Goal: Task Accomplishment & Management: Use online tool/utility

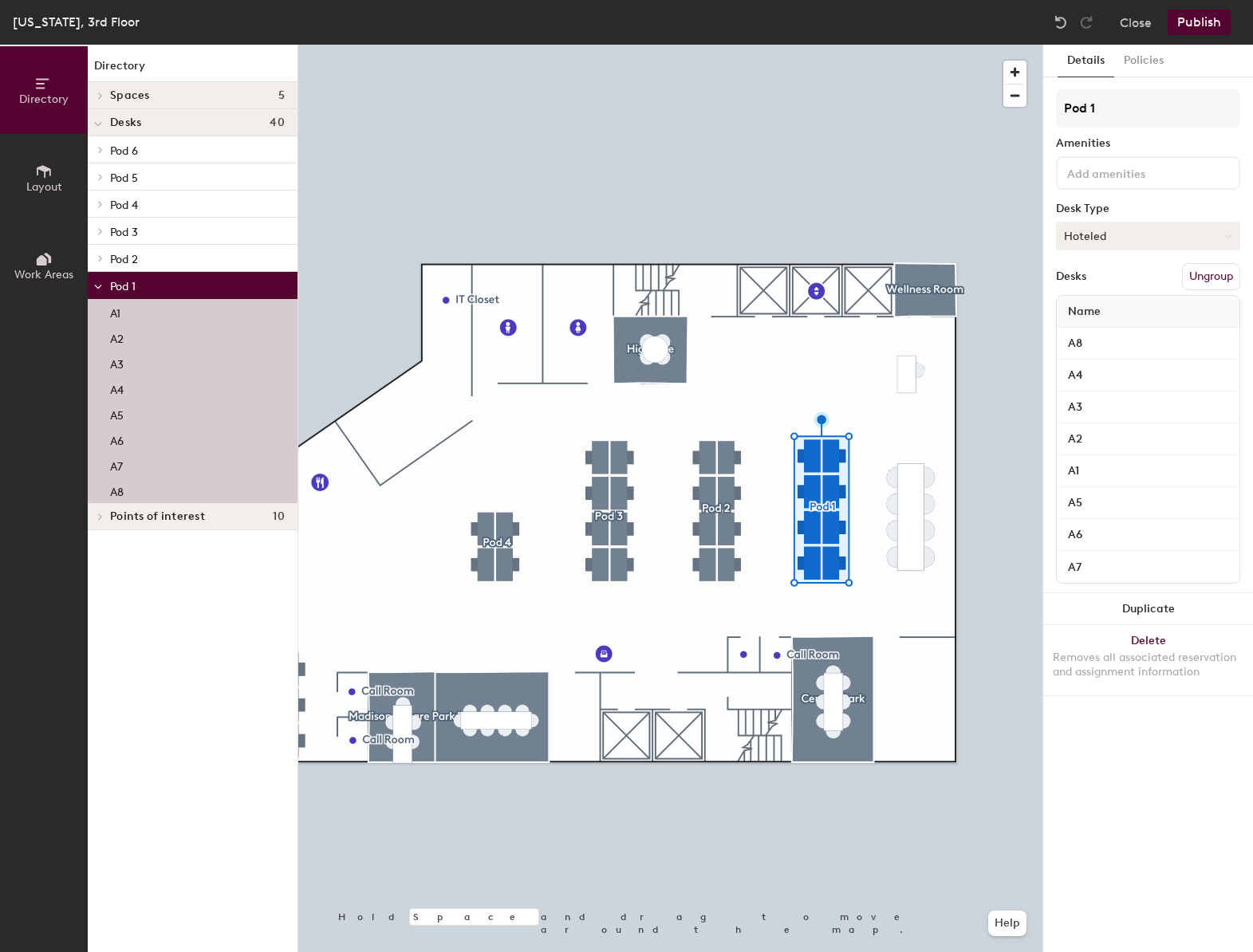
click at [1087, 233] on button "Hoteled" at bounding box center [1148, 237] width 184 height 29
click at [1102, 281] on div "Assigned" at bounding box center [1137, 286] width 160 height 24
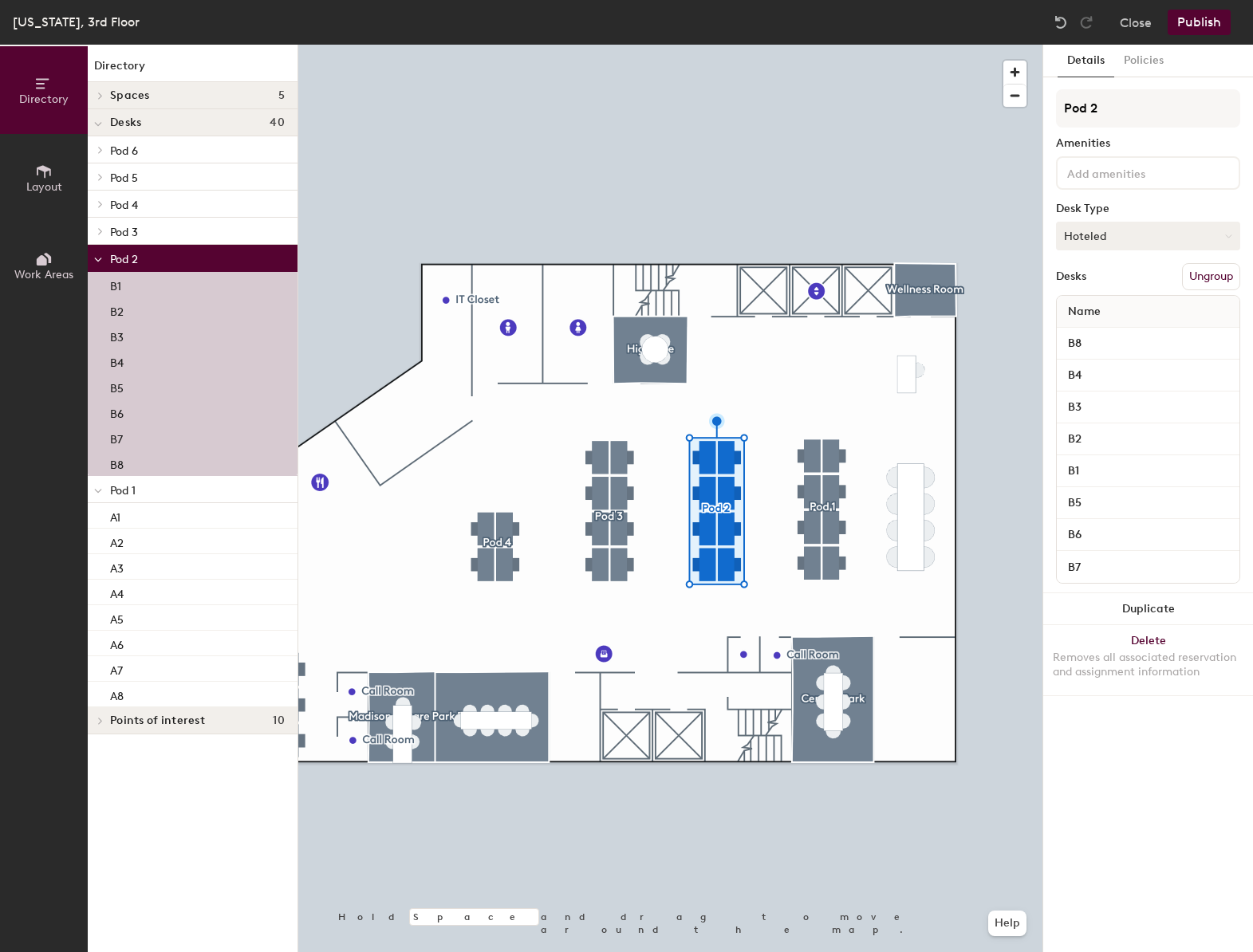
click at [1170, 230] on button "Hoteled" at bounding box center [1148, 237] width 184 height 29
click at [1137, 283] on div "Assigned" at bounding box center [1137, 286] width 160 height 24
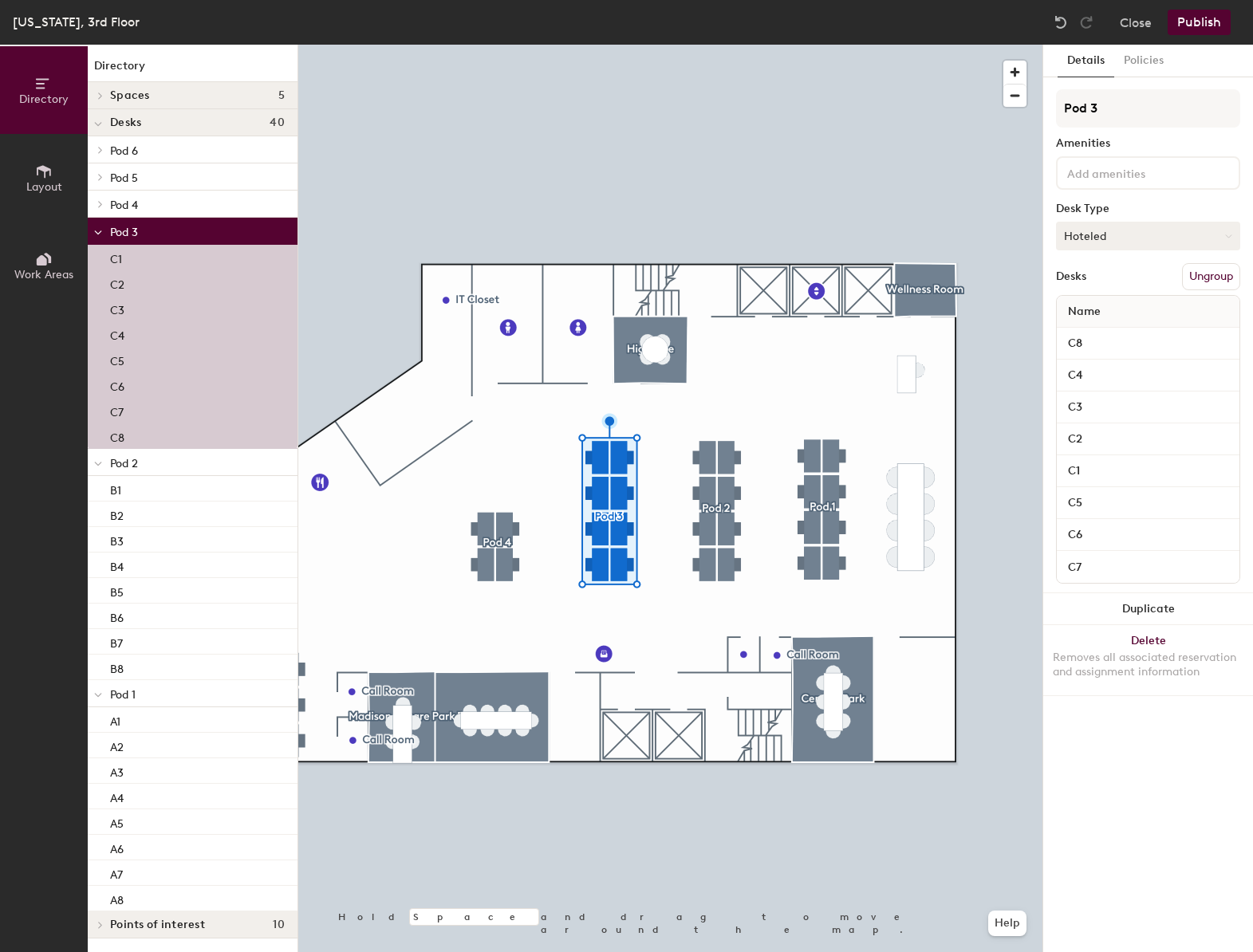
click at [1142, 235] on button "Hoteled" at bounding box center [1148, 237] width 184 height 29
click at [1128, 279] on div "Assigned" at bounding box center [1137, 286] width 160 height 24
click at [501, 44] on div at bounding box center [670, 44] width 744 height 0
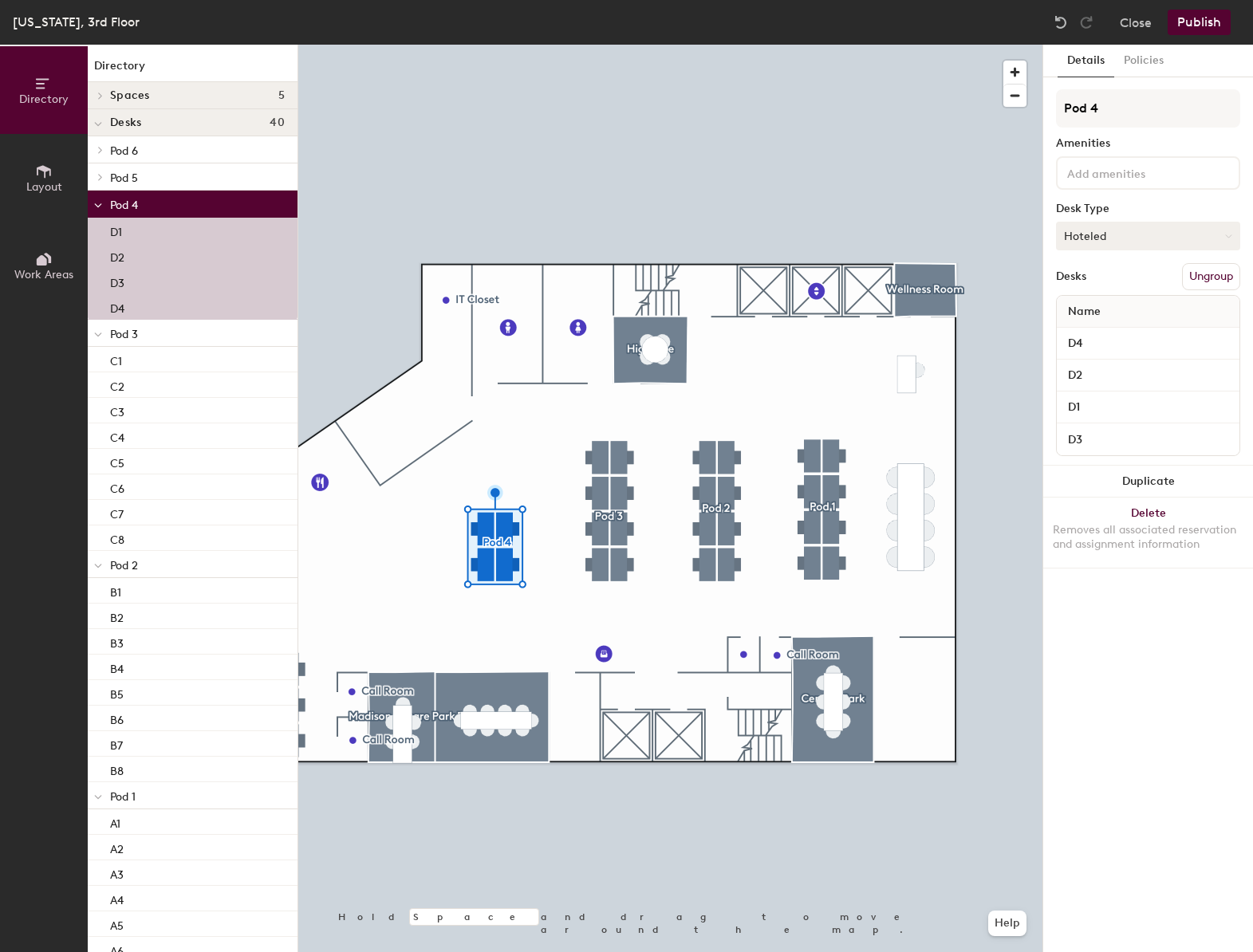
click at [1106, 230] on button "Hoteled" at bounding box center [1148, 237] width 184 height 29
click at [1098, 283] on div "Assigned" at bounding box center [1137, 286] width 160 height 24
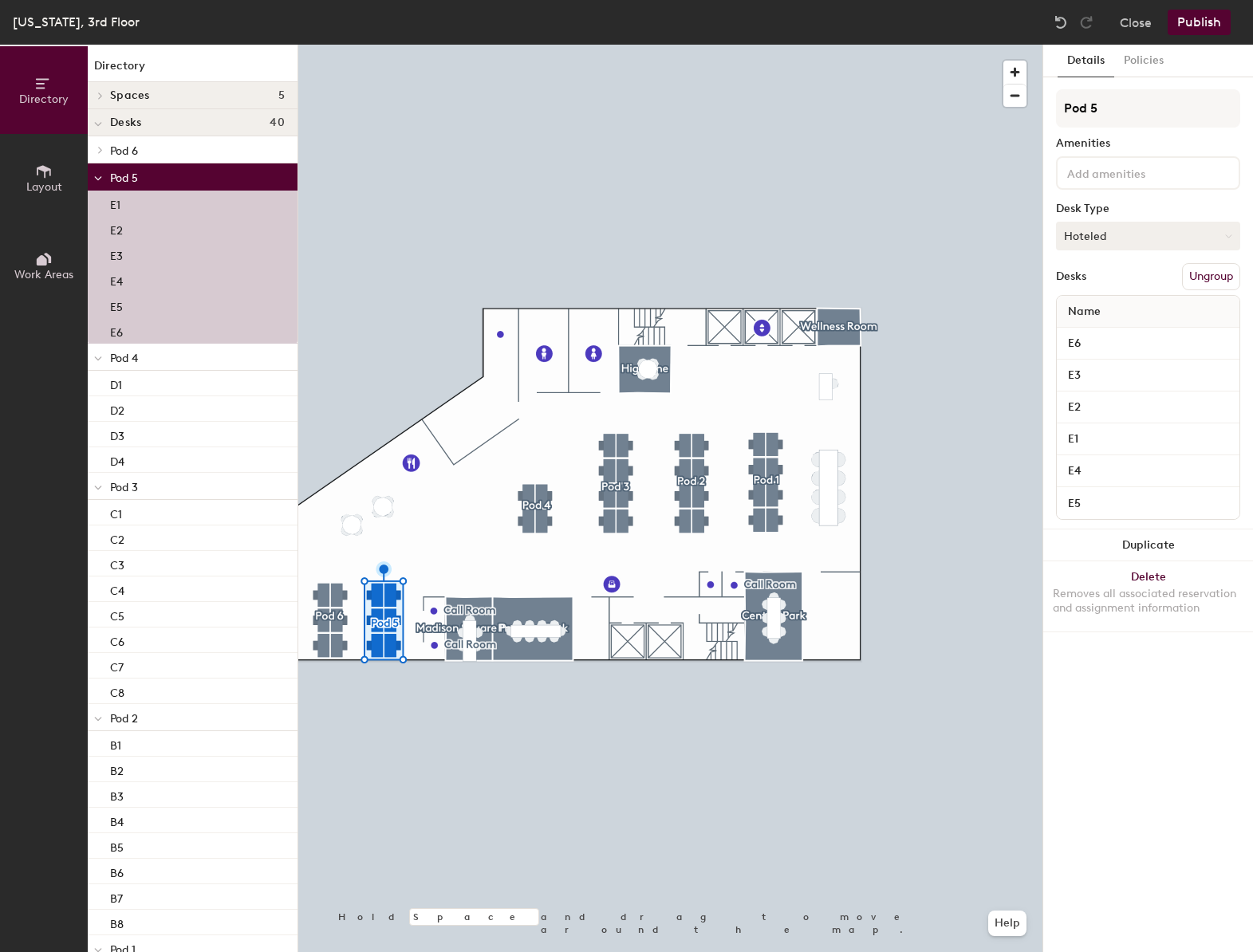
click at [1132, 231] on button "Hoteled" at bounding box center [1148, 237] width 184 height 29
click at [1108, 286] on div "Assigned" at bounding box center [1137, 286] width 160 height 24
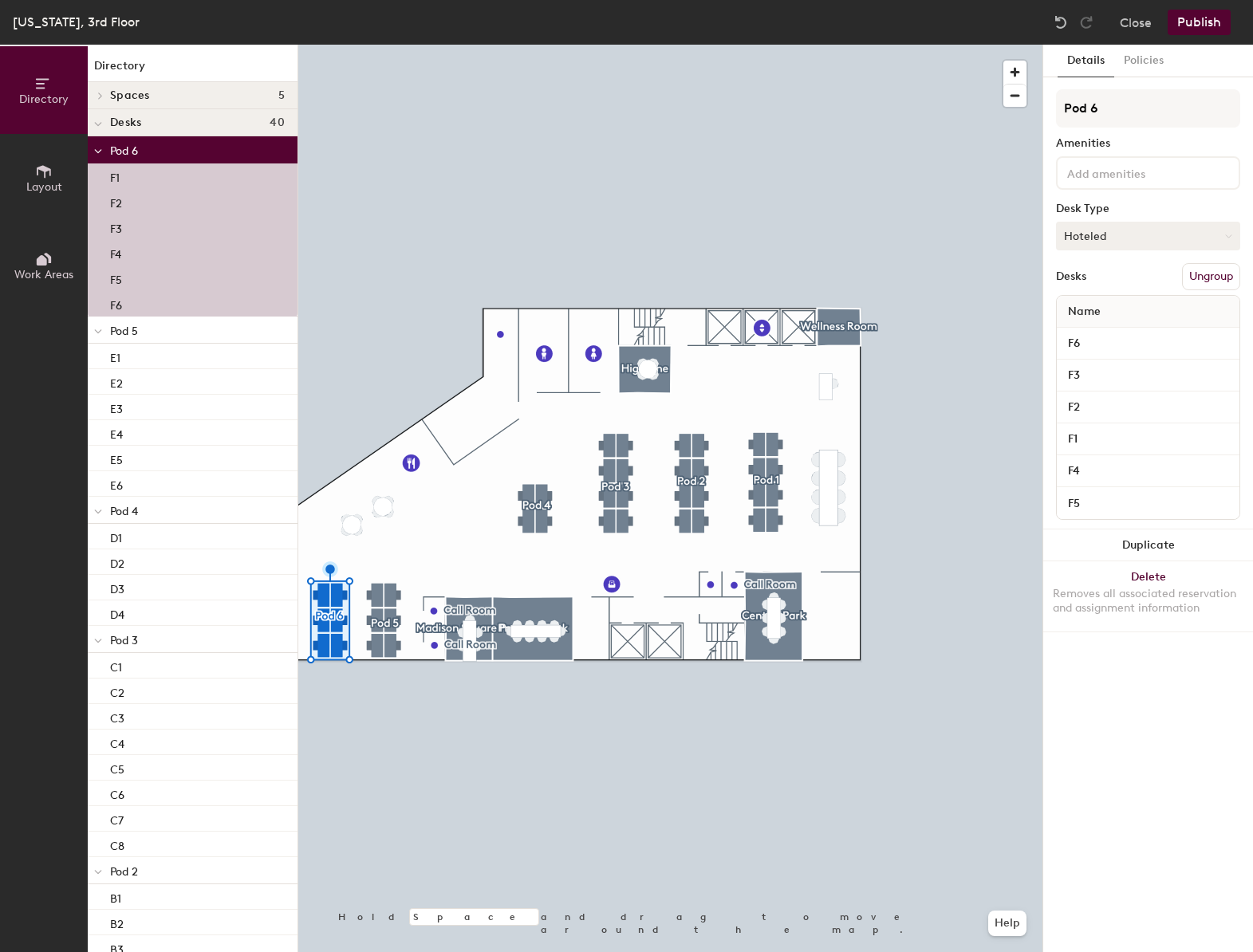
click at [1174, 226] on button "Hoteled" at bounding box center [1148, 237] width 184 height 29
click at [1129, 287] on div "Assigned" at bounding box center [1137, 286] width 160 height 24
click at [1216, 19] on button "Publish" at bounding box center [1199, 23] width 63 height 26
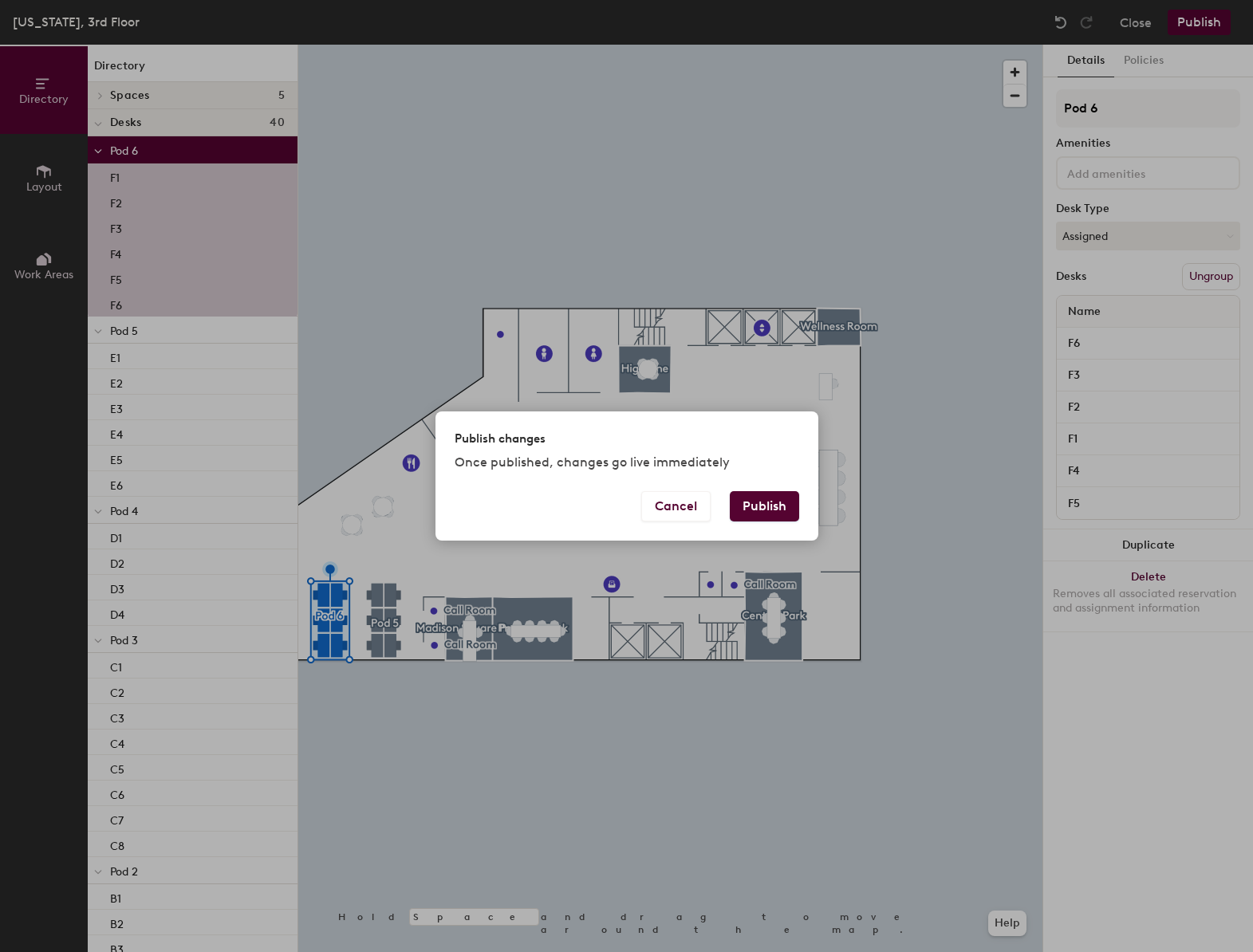
click at [749, 507] on button "Publish" at bounding box center [765, 507] width 69 height 31
